Goal: Learn about a topic

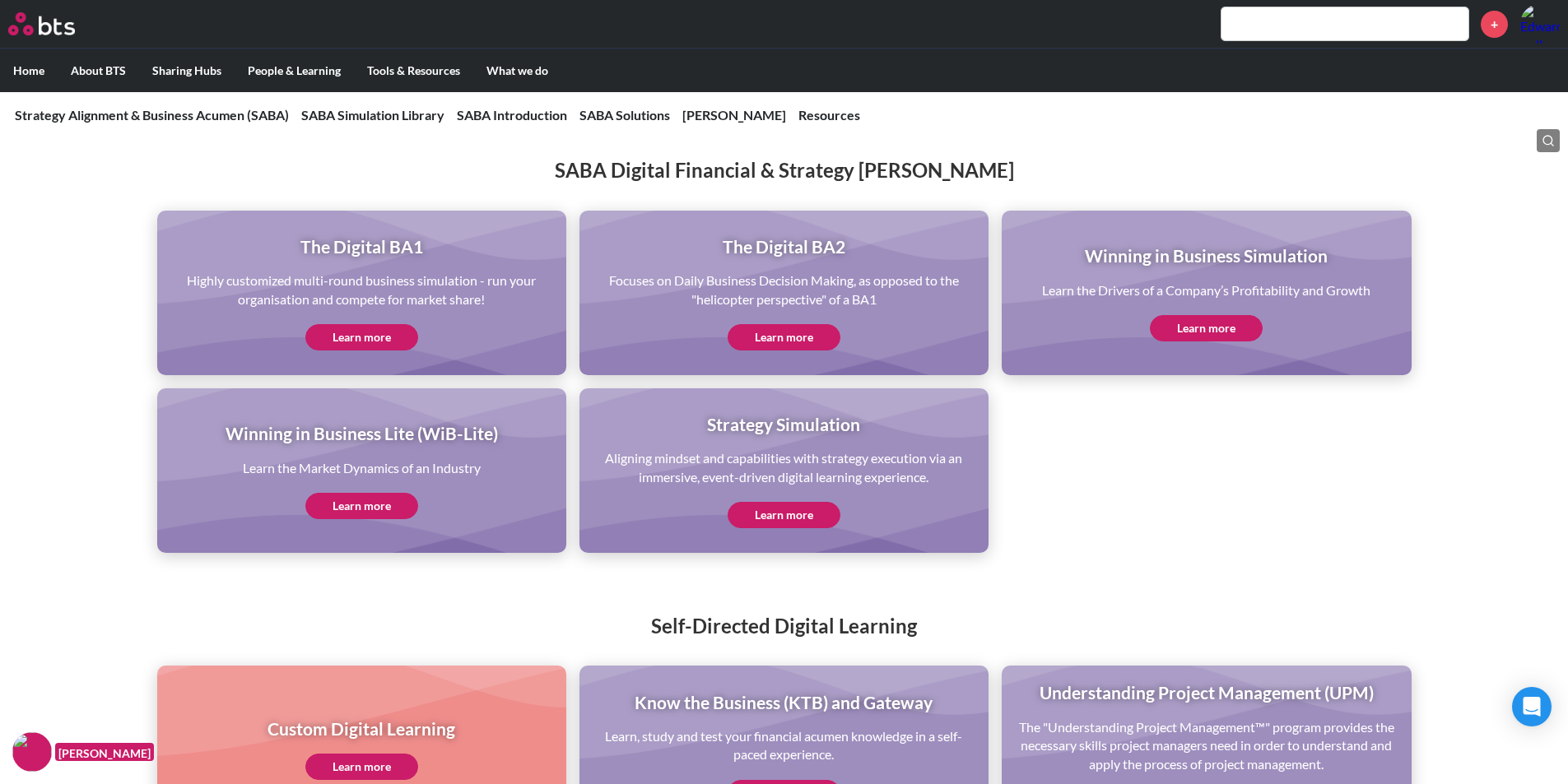
scroll to position [3292, 0]
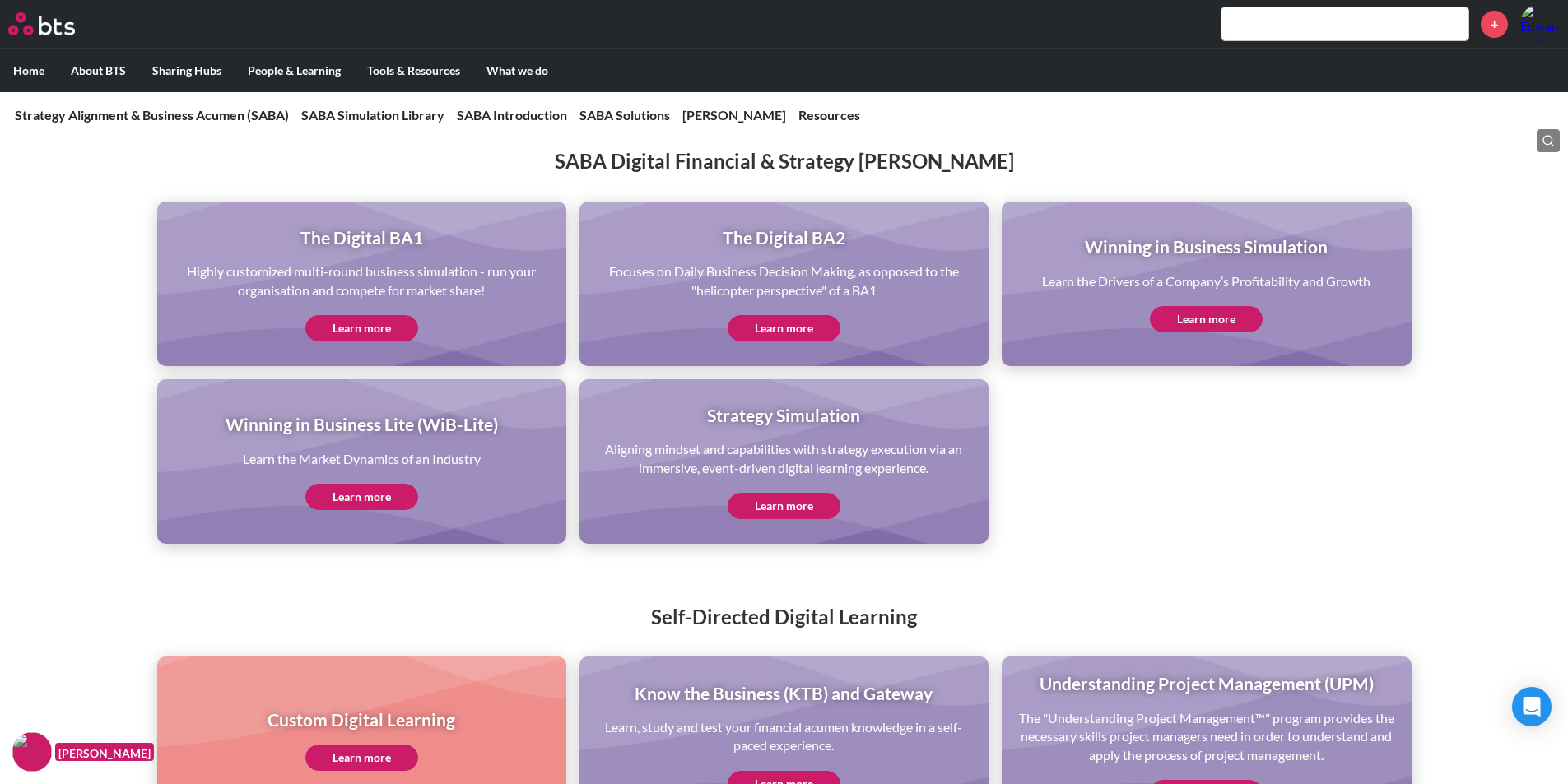
click at [776, 506] on link "Learn more" at bounding box center [783, 506] width 112 height 26
click at [368, 486] on link "Learn more" at bounding box center [361, 497] width 112 height 26
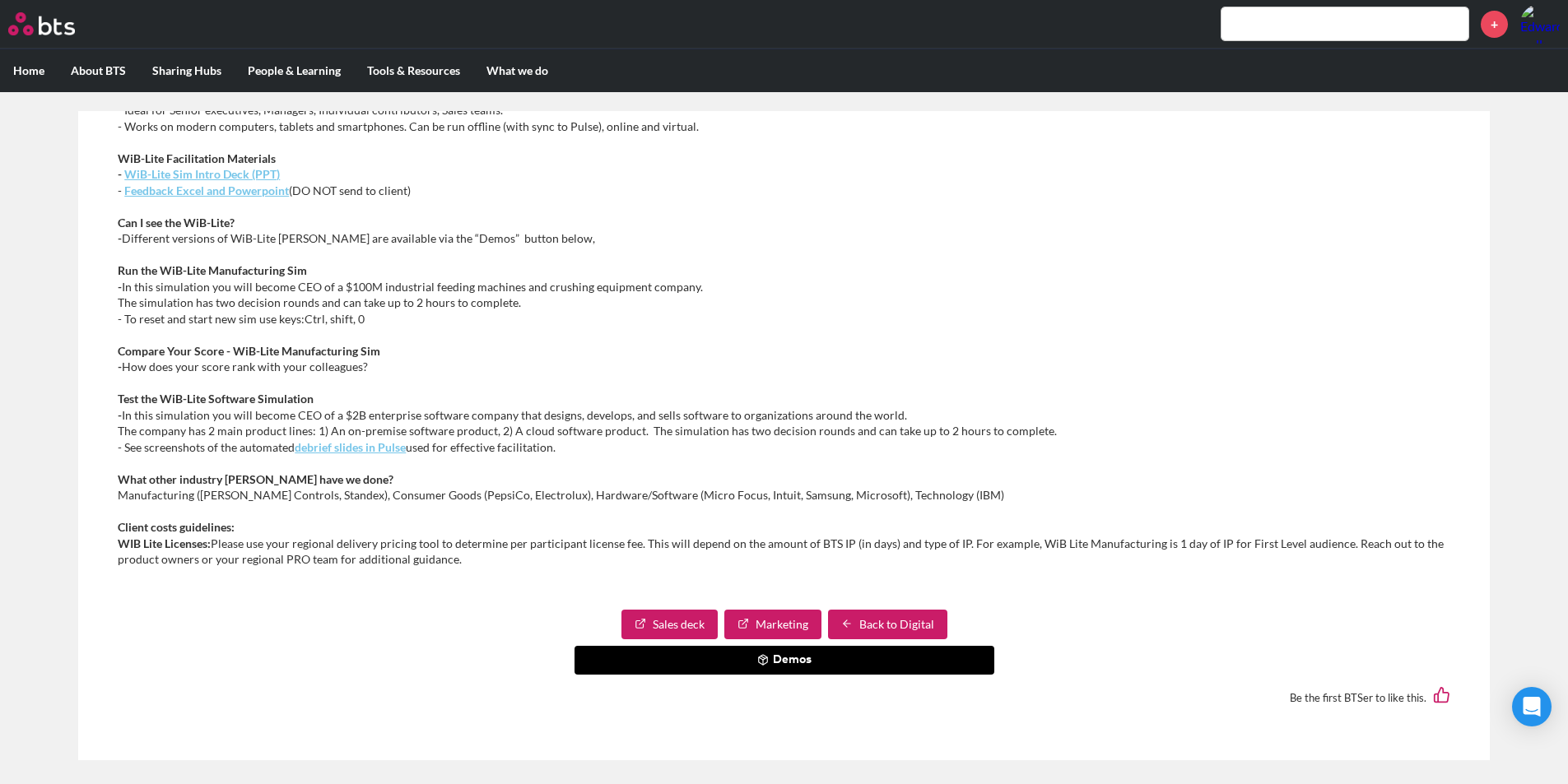
scroll to position [9, 0]
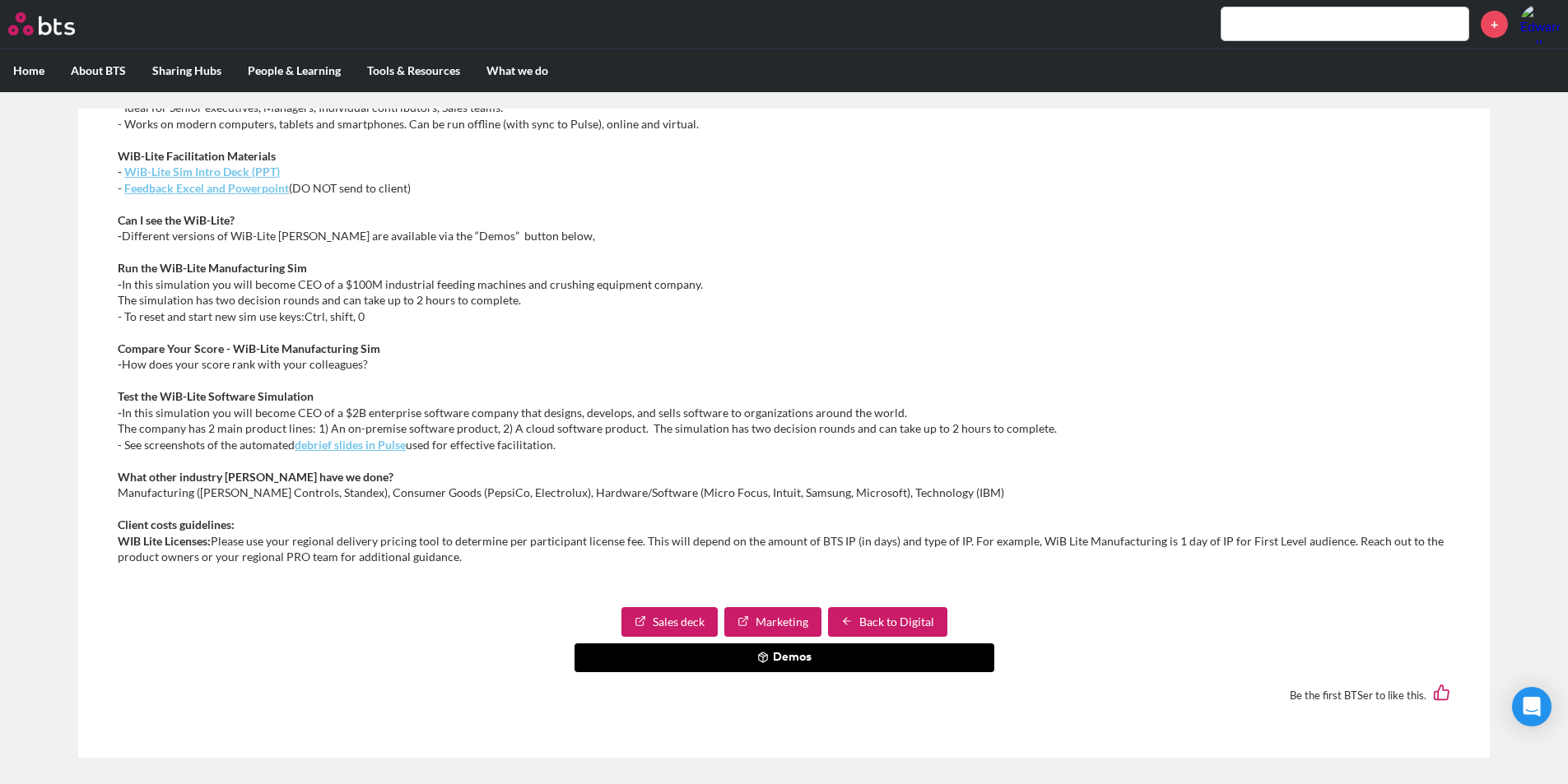
click at [797, 659] on button "Demos" at bounding box center [784, 658] width 420 height 29
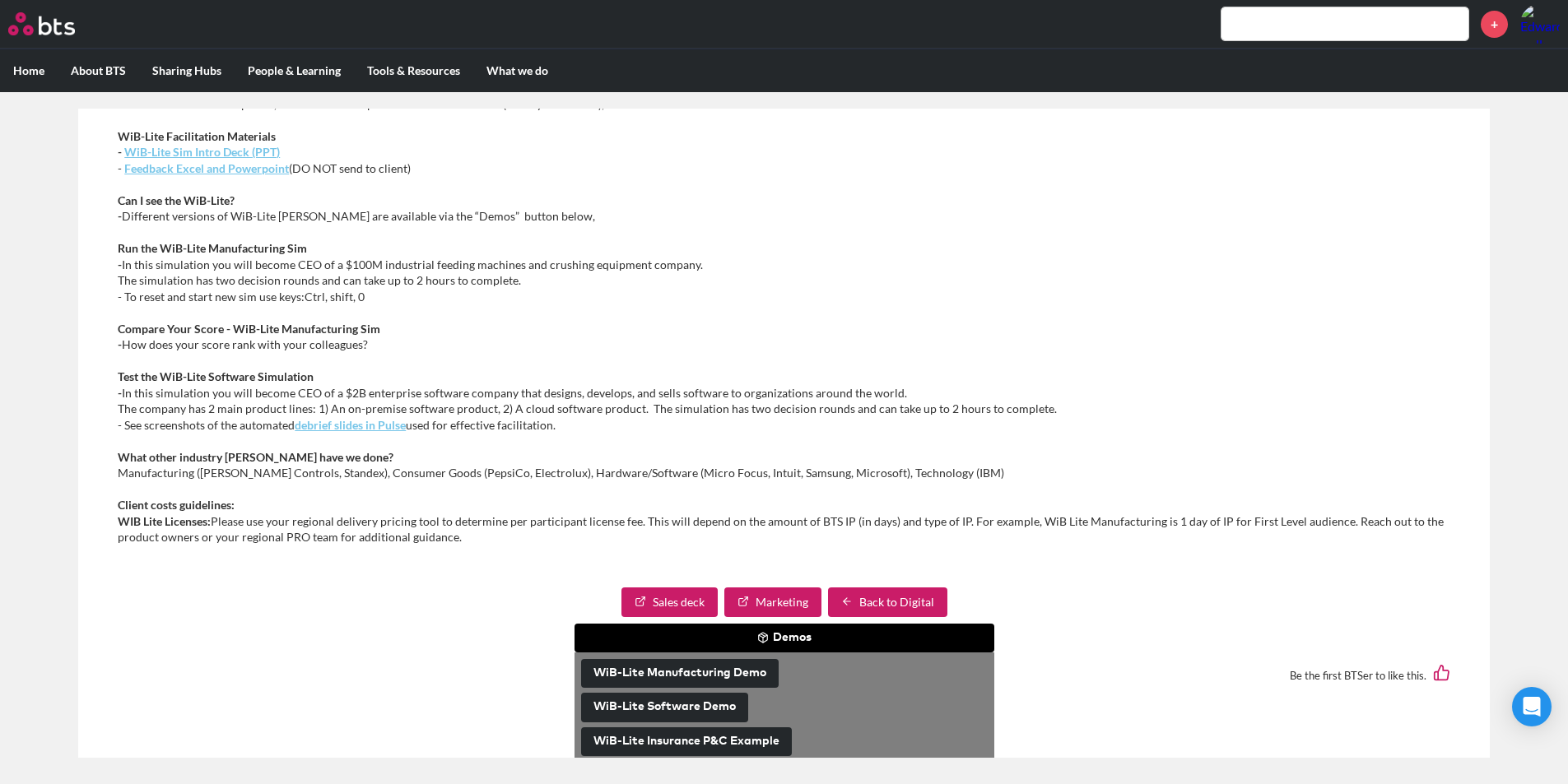
scroll to position [500, 0]
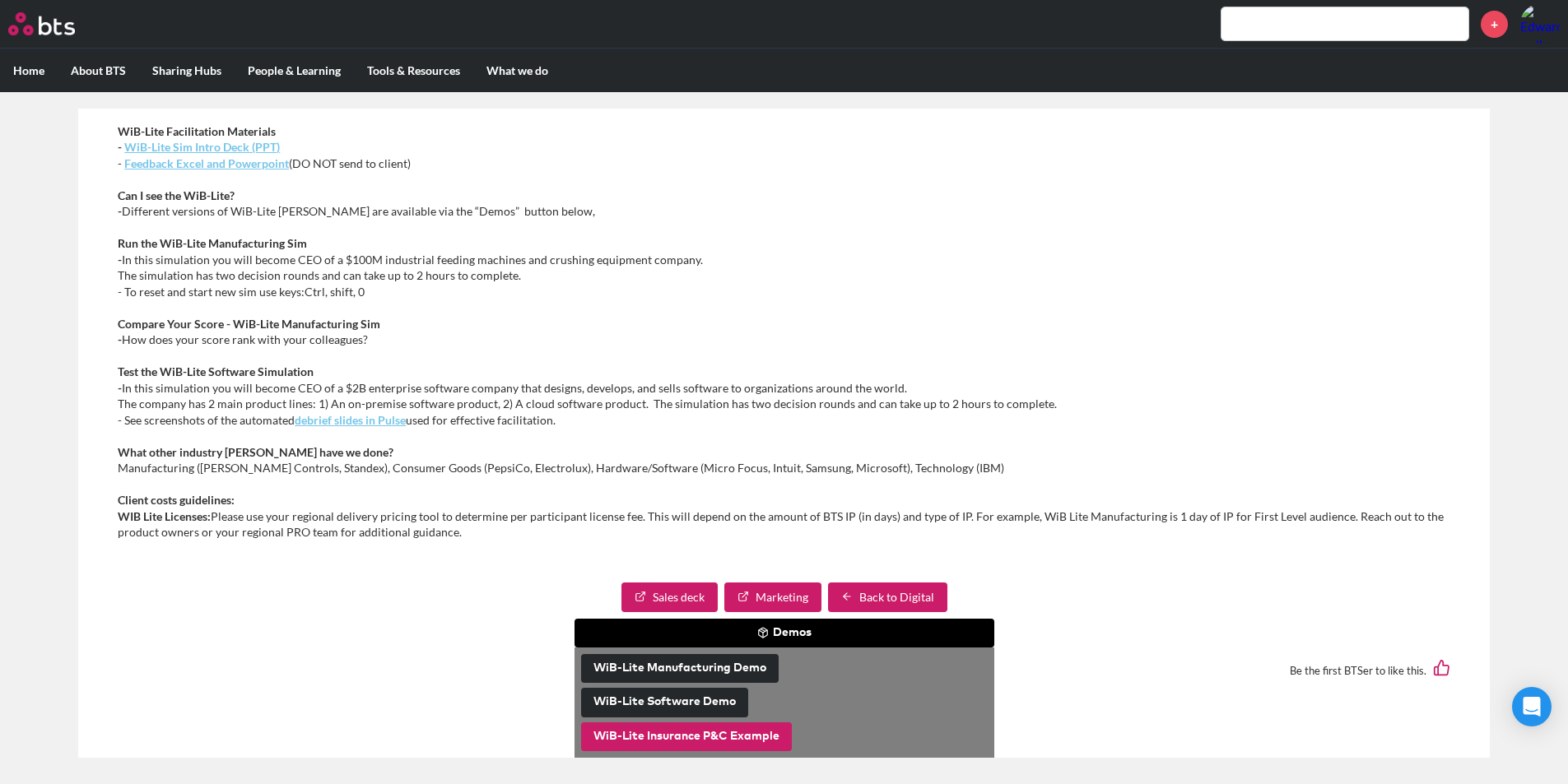
click at [641, 737] on button "WiB-Lite Insurance P&C Example" at bounding box center [686, 737] width 210 height 29
